Goal: Task Accomplishment & Management: Complete application form

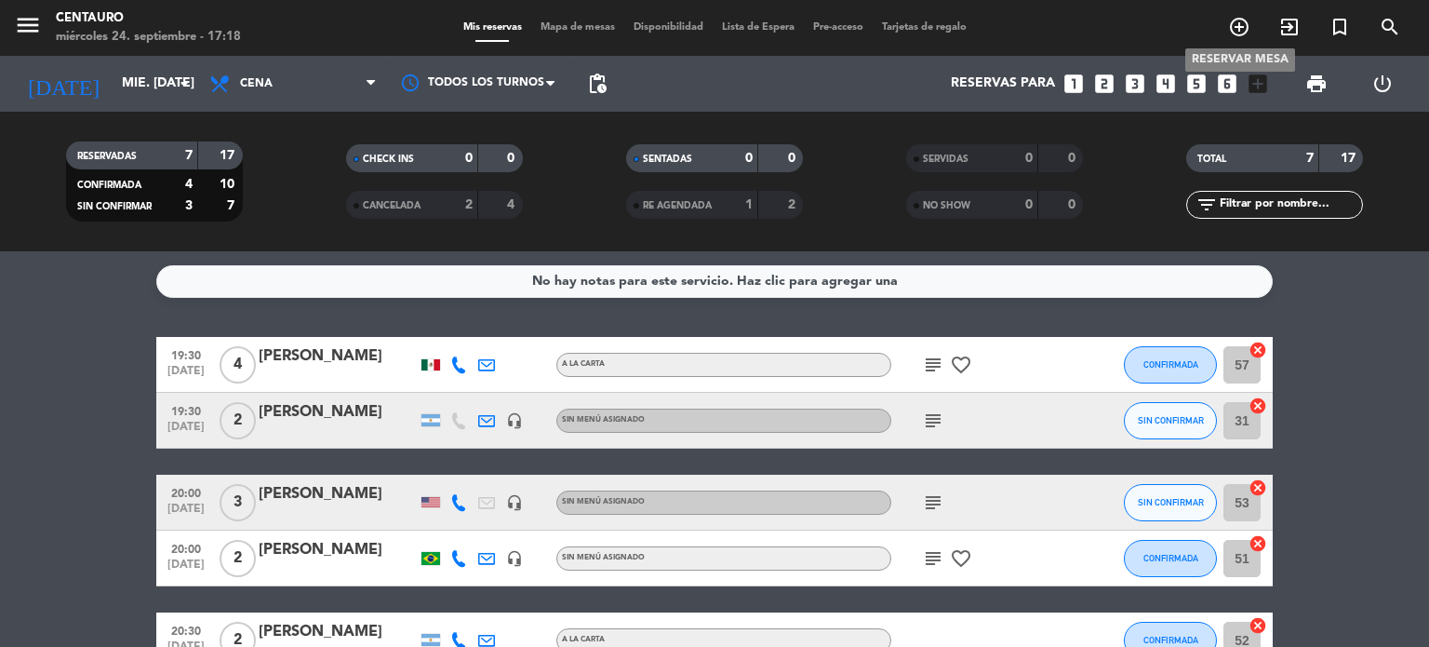
click at [1243, 30] on icon "add_circle_outline" at bounding box center [1239, 27] width 22 height 22
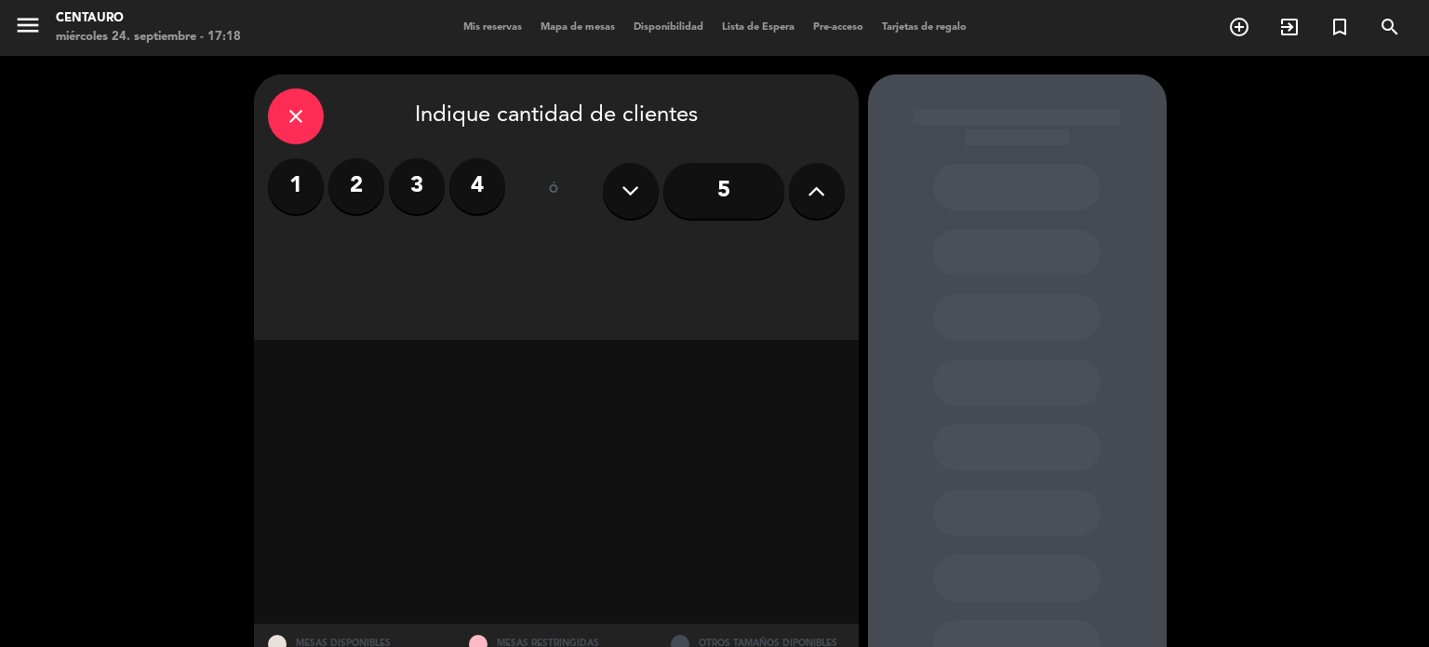
click at [354, 207] on label "2" at bounding box center [356, 186] width 56 height 56
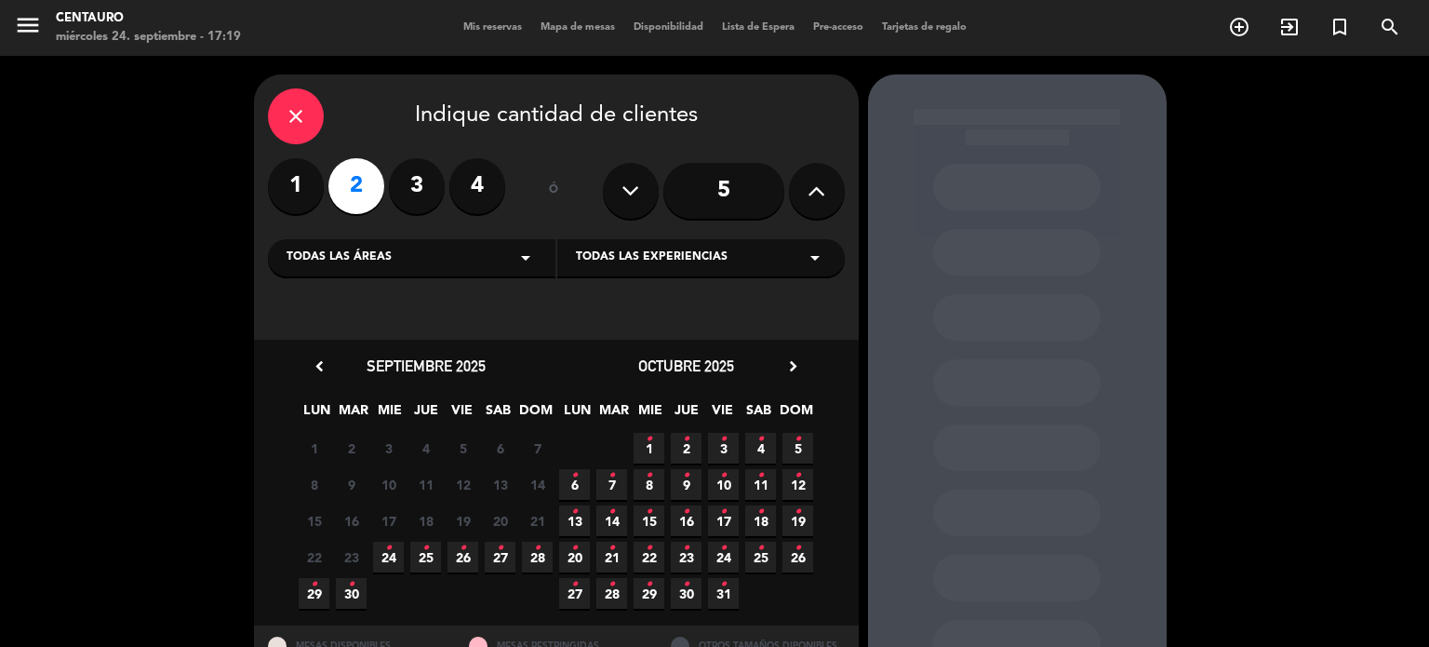
click at [390, 561] on span "24 •" at bounding box center [388, 556] width 31 height 31
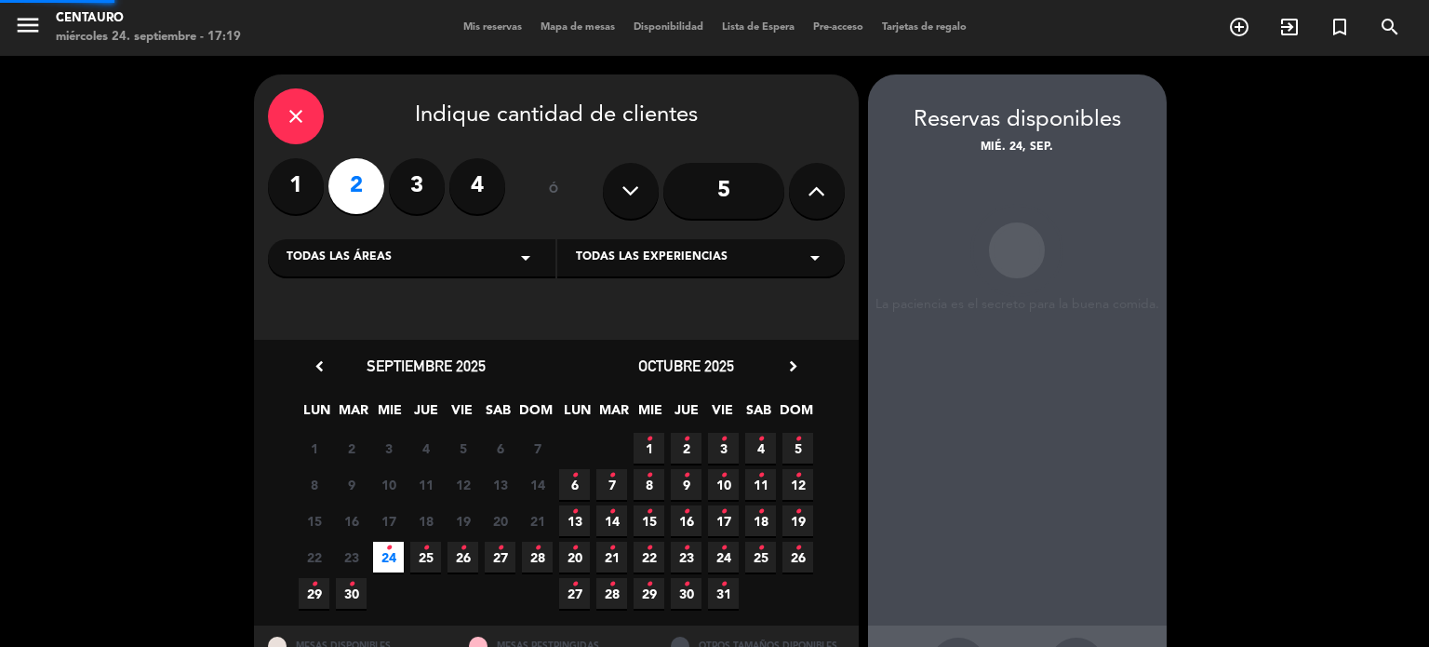
scroll to position [74, 0]
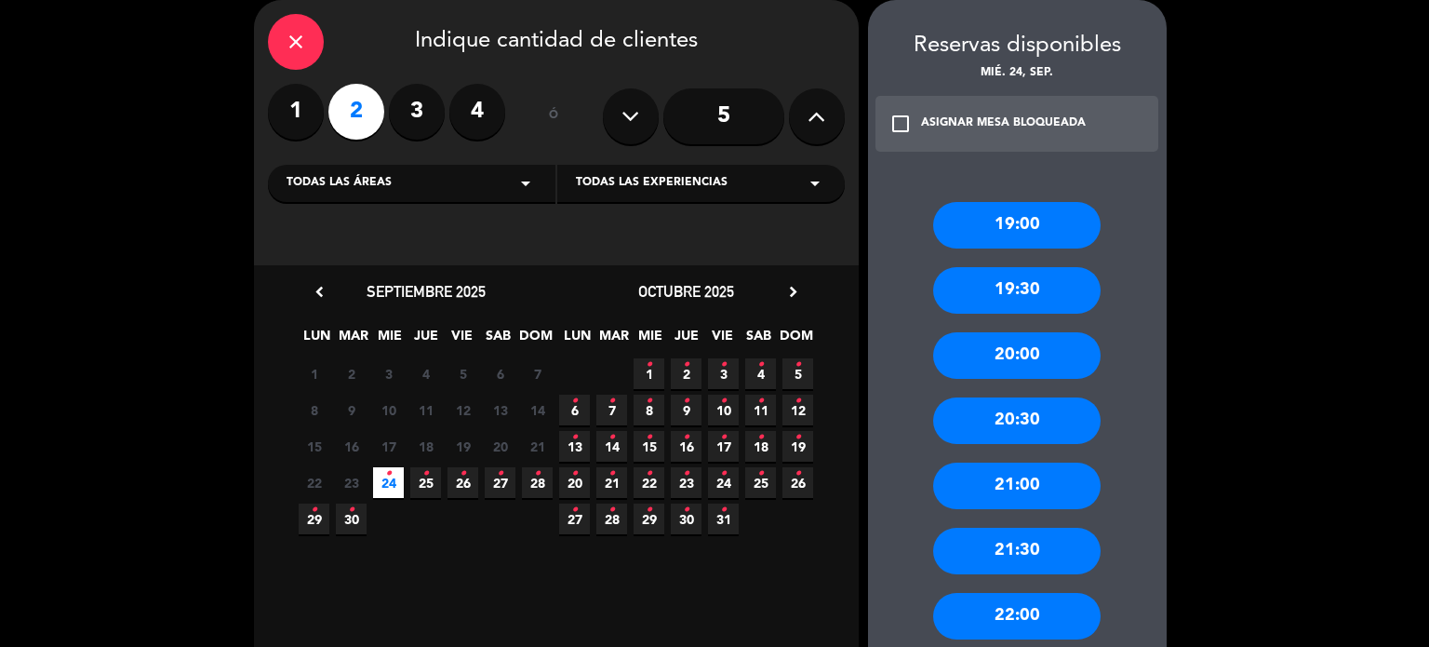
click at [465, 478] on icon "•" at bounding box center [463, 474] width 7 height 30
click at [1074, 550] on div "21:30" at bounding box center [1016, 550] width 167 height 47
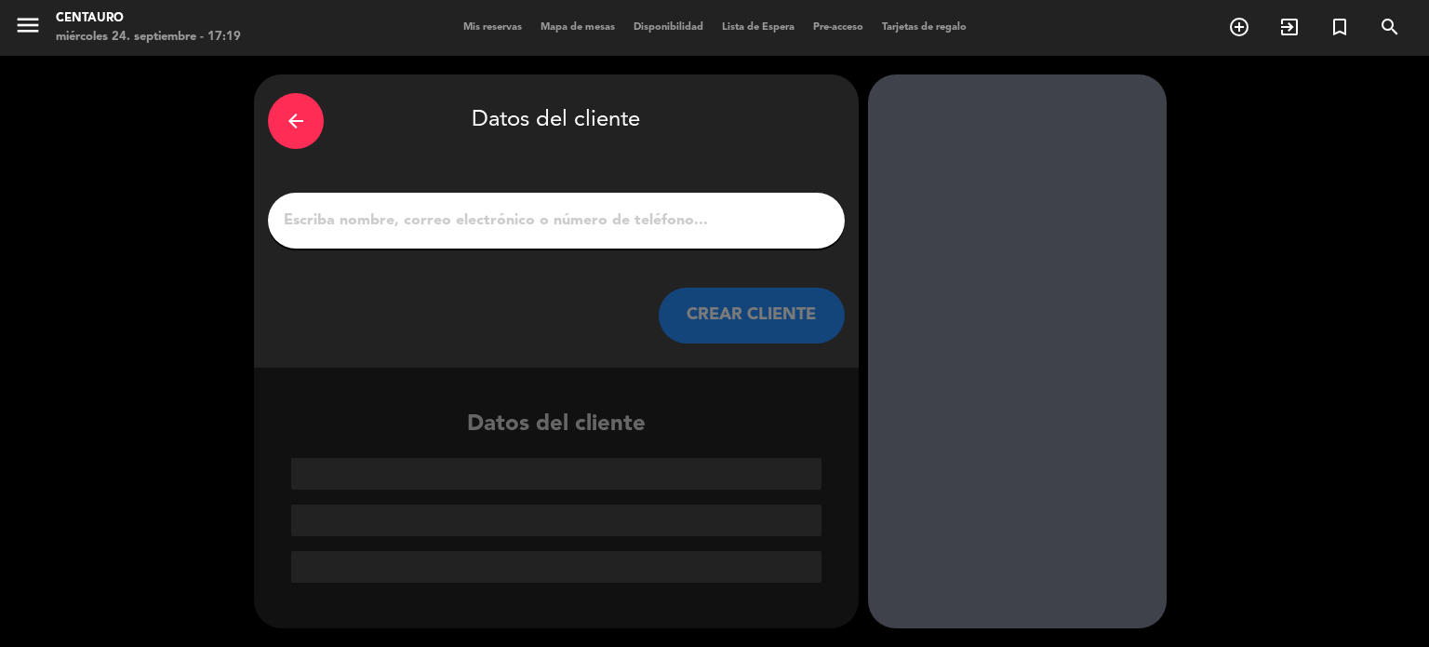
scroll to position [0, 0]
click at [554, 219] on input "1" at bounding box center [556, 220] width 549 height 26
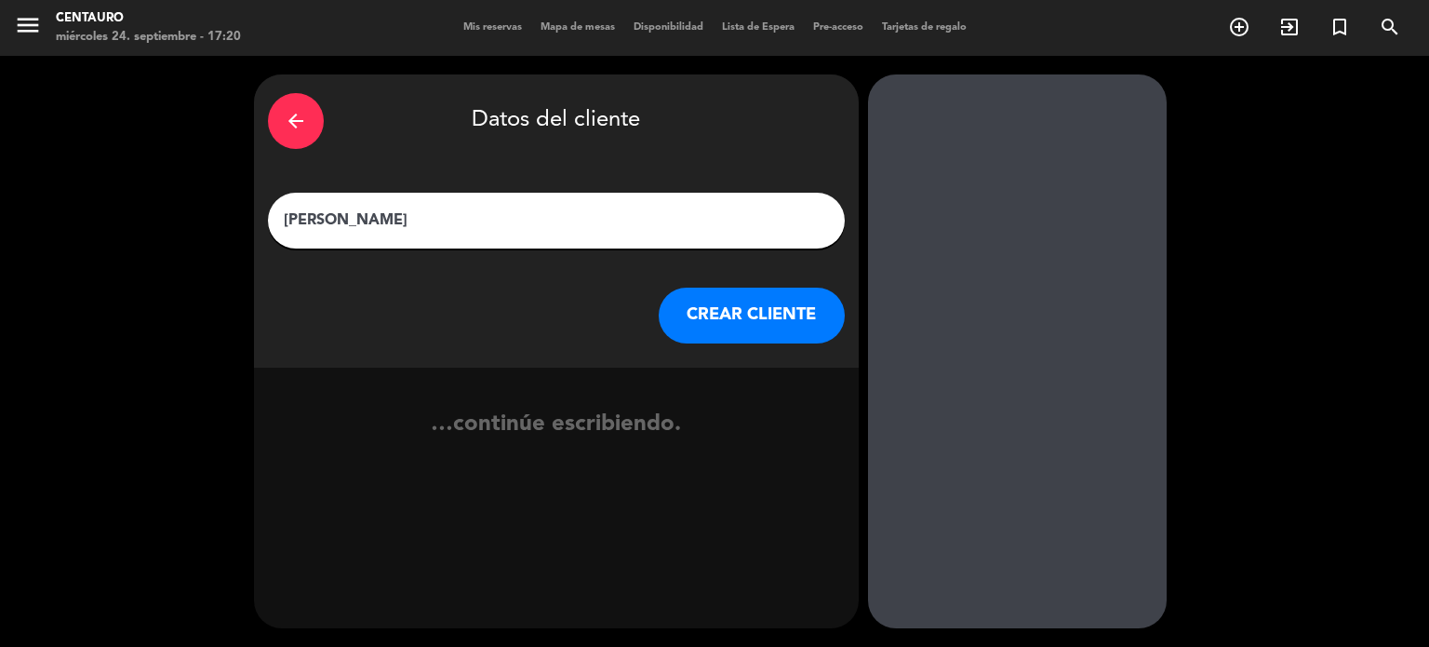
type input "[PERSON_NAME]"
click at [794, 299] on button "CREAR CLIENTE" at bounding box center [752, 315] width 186 height 56
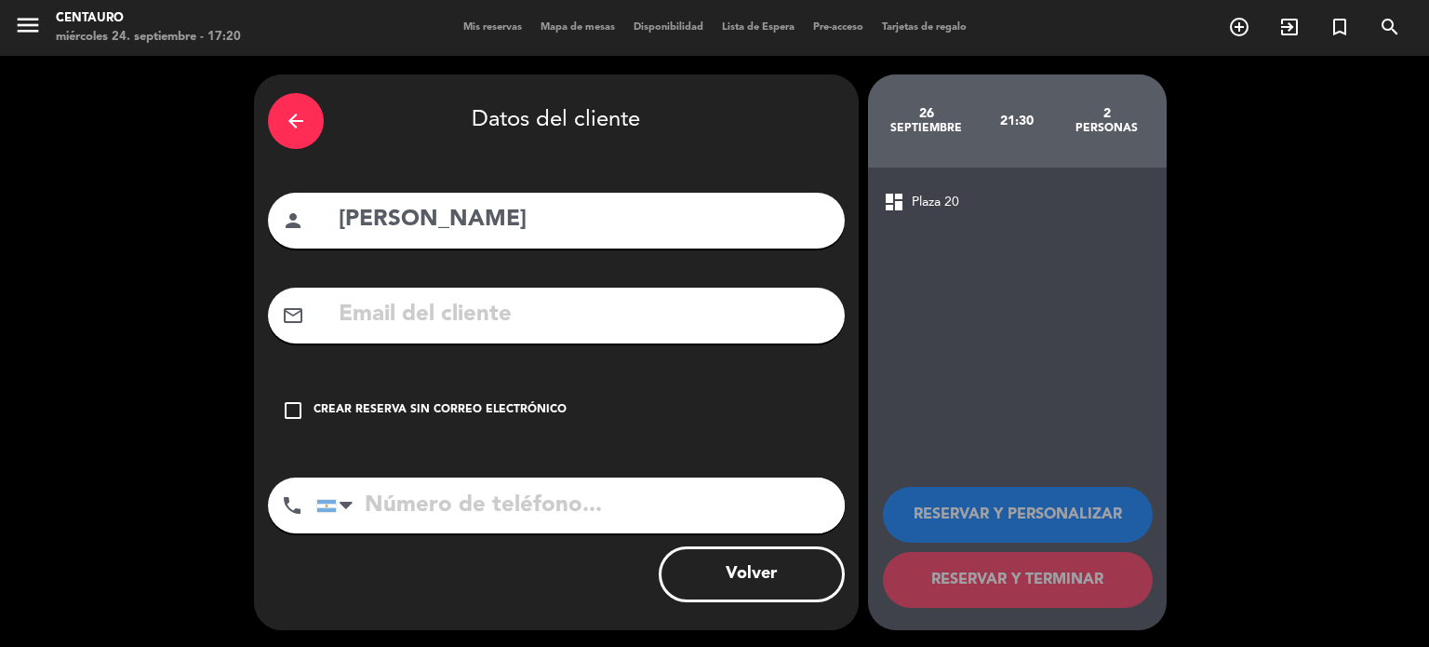
click at [425, 316] on input "text" at bounding box center [584, 315] width 494 height 38
click at [536, 249] on div "arrow_back Datos del cliente person Emi [PERSON_NAME] mail_outline check_box_ou…" at bounding box center [556, 351] width 605 height 555
drag, startPoint x: 509, startPoint y: 234, endPoint x: 258, endPoint y: 189, distance: 255.1
click at [258, 189] on div "arrow_back Datos del cliente person Emi [PERSON_NAME] mail_outline check_box_ou…" at bounding box center [556, 351] width 605 height 555
click at [601, 315] on input "text" at bounding box center [584, 315] width 494 height 38
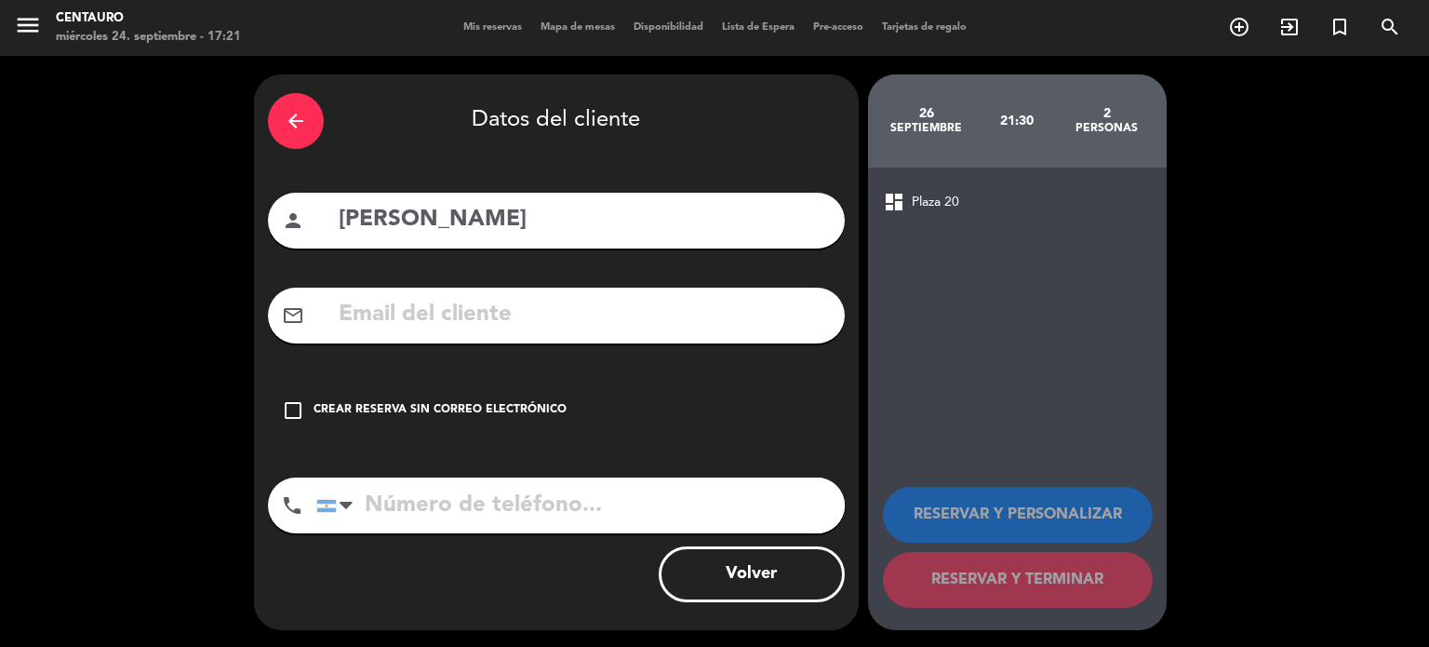
click at [586, 247] on div "person [PERSON_NAME]" at bounding box center [556, 221] width 577 height 56
click at [588, 219] on input "[PERSON_NAME]" at bounding box center [584, 220] width 494 height 38
type input "[PERSON_NAME]"
click at [436, 513] on input "tel" at bounding box center [580, 505] width 528 height 56
paste input "[PHONE_NUMBER]"
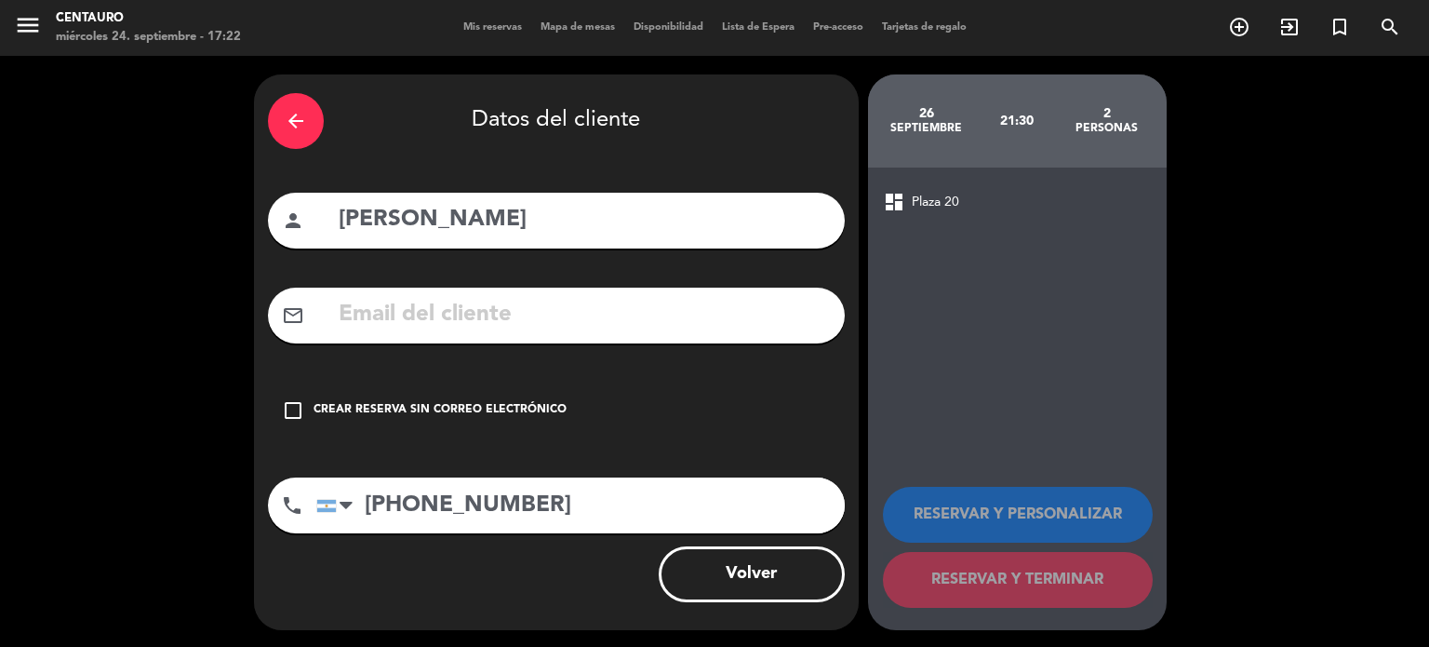
type input "[PHONE_NUMBER]"
click at [294, 406] on icon "check_box_outline_blank" at bounding box center [293, 410] width 22 height 22
